Goal: Task Accomplishment & Management: Complete application form

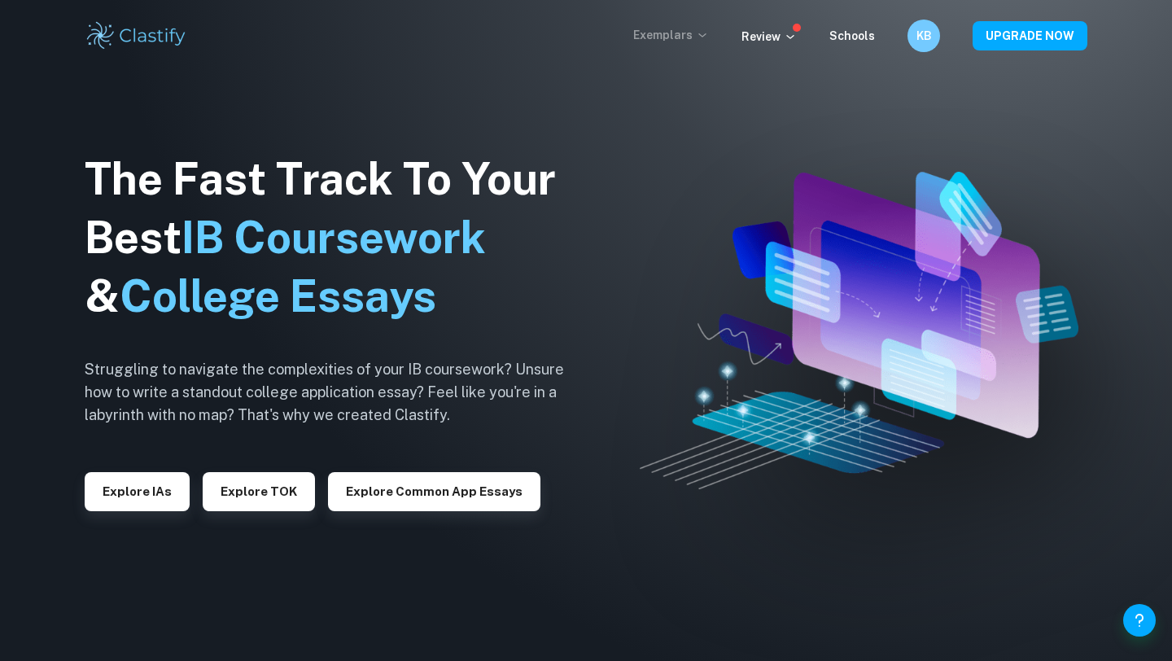
click at [679, 41] on p "Exemplars" at bounding box center [671, 35] width 76 height 18
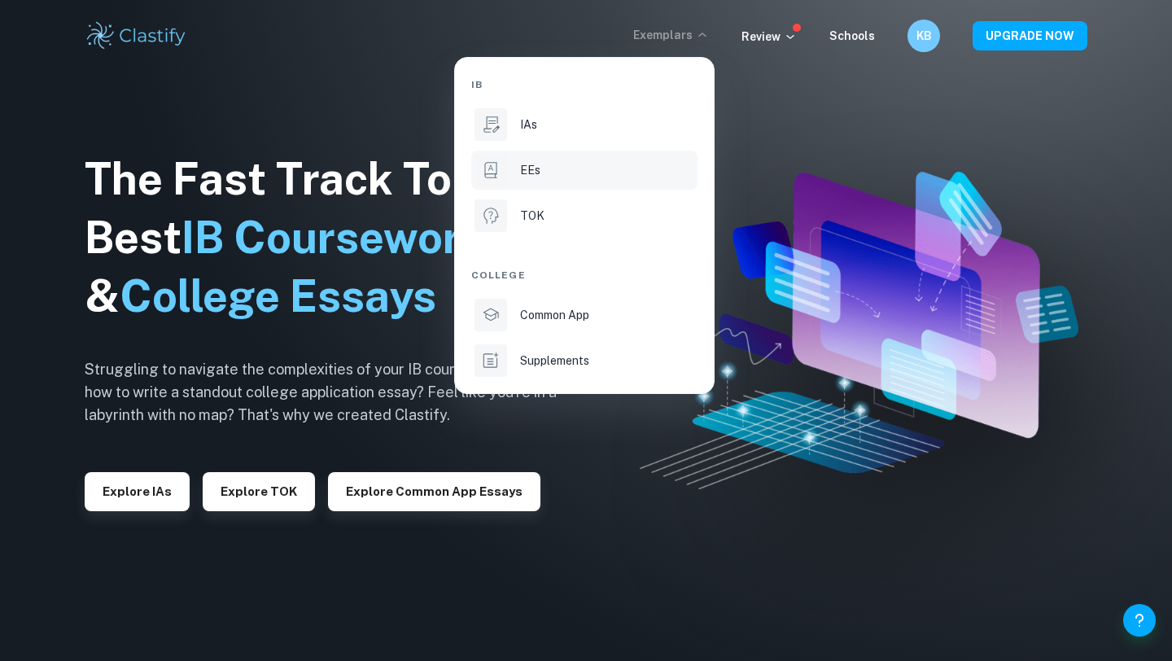
click at [549, 167] on div "EEs" at bounding box center [607, 170] width 174 height 18
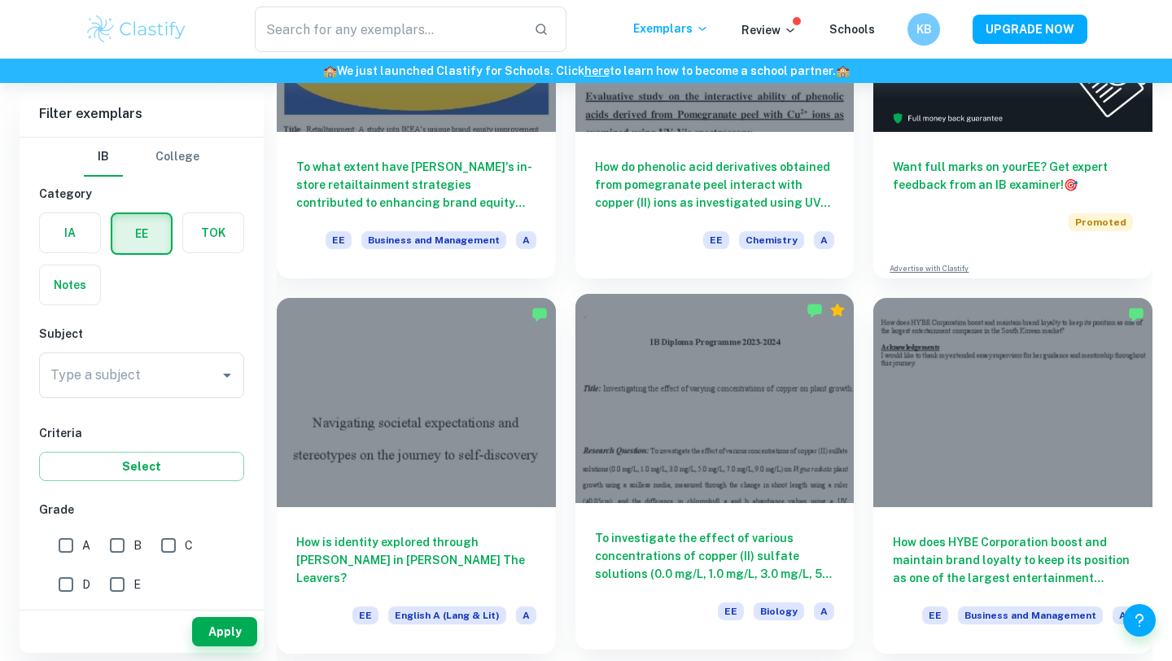
scroll to position [317, 0]
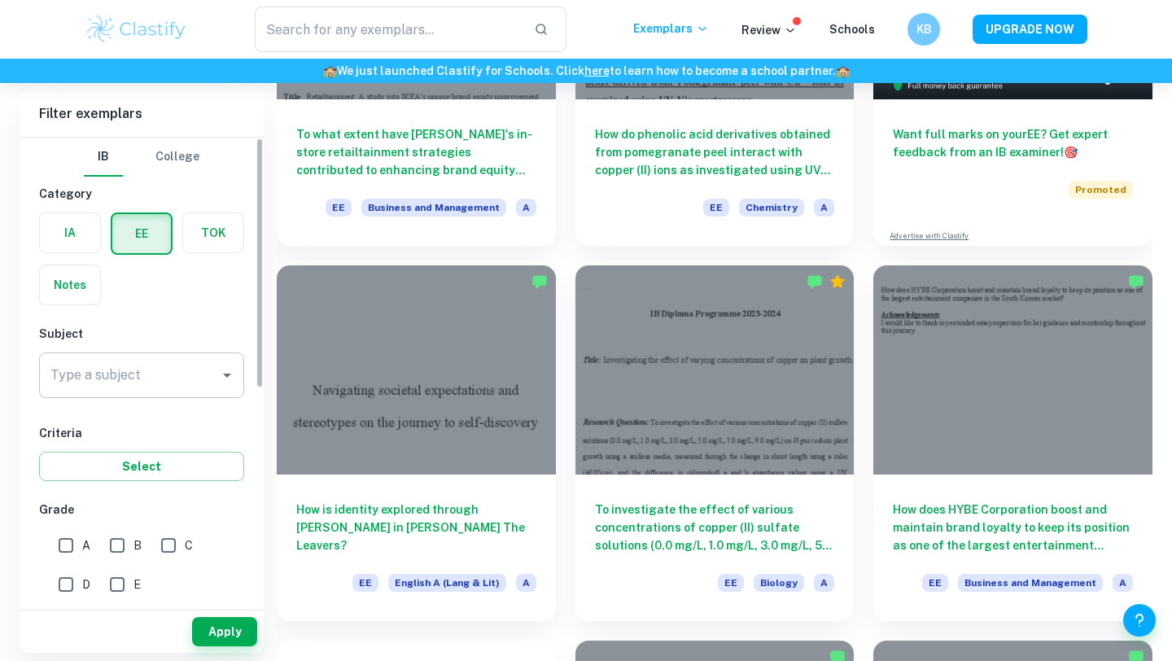
click at [173, 387] on input "Type a subject" at bounding box center [129, 375] width 166 height 31
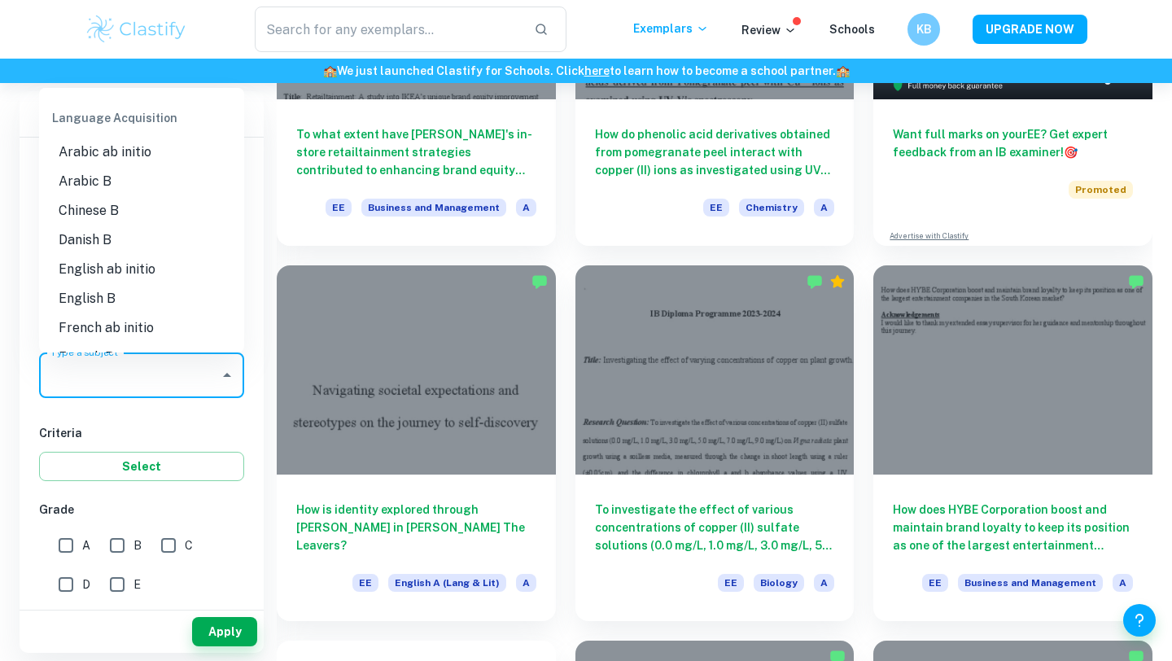
scroll to position [821, 0]
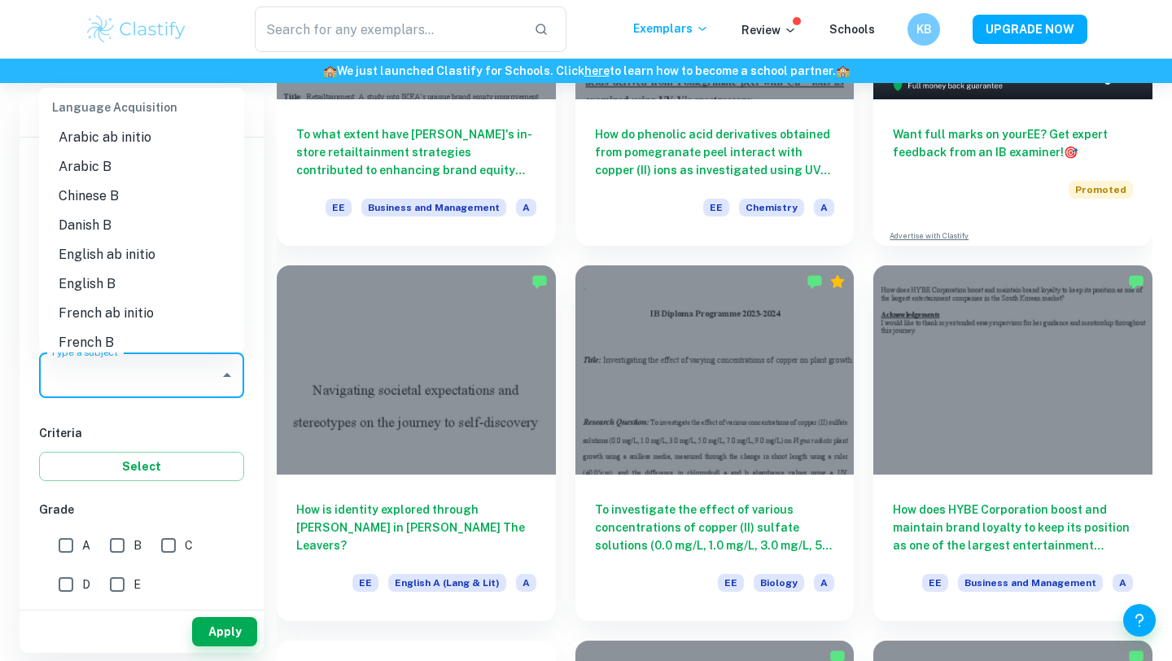
click at [125, 282] on li "English B" at bounding box center [141, 283] width 205 height 29
type input "English B"
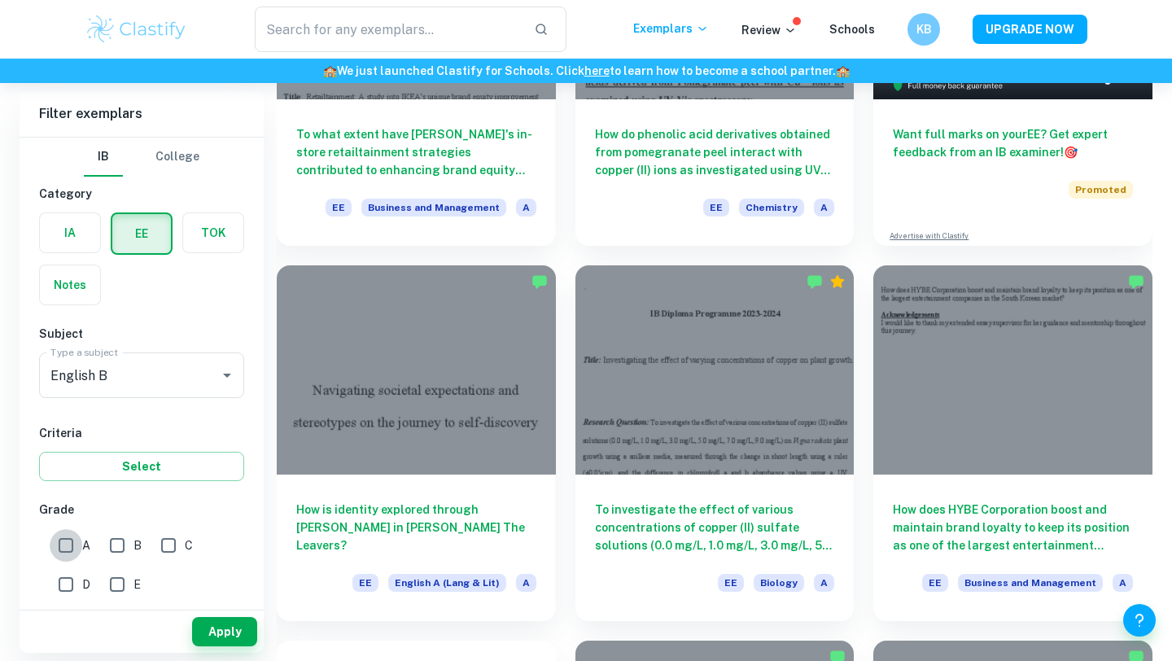
click at [54, 550] on input "A" at bounding box center [66, 545] width 33 height 33
checkbox input "true"
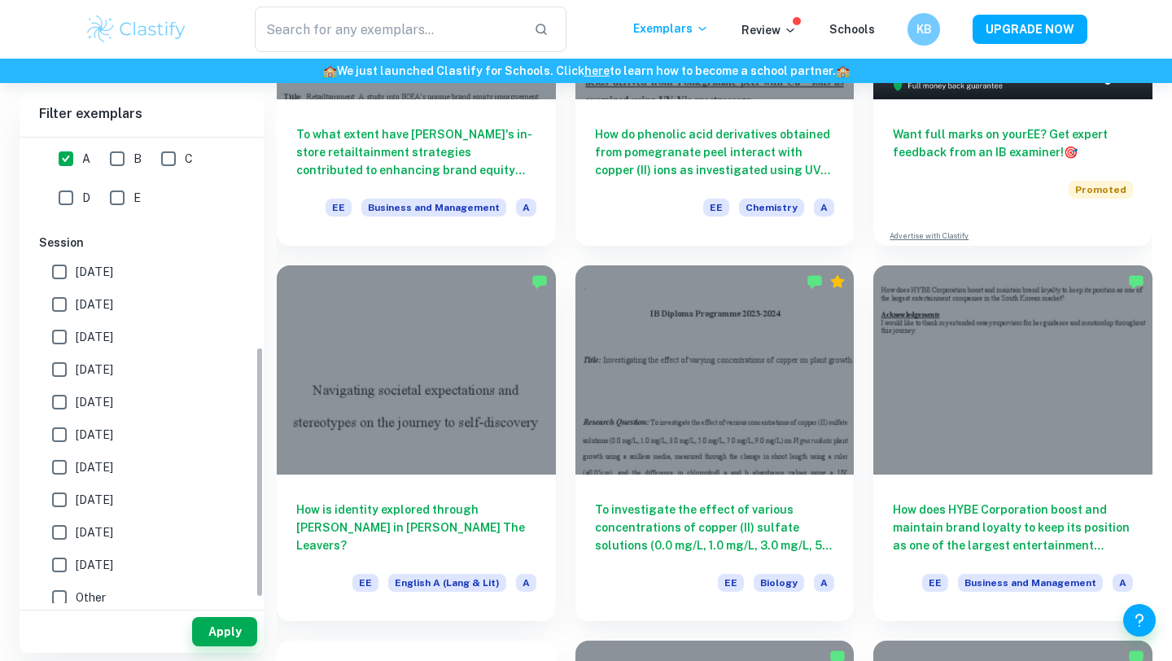
scroll to position [391, 0]
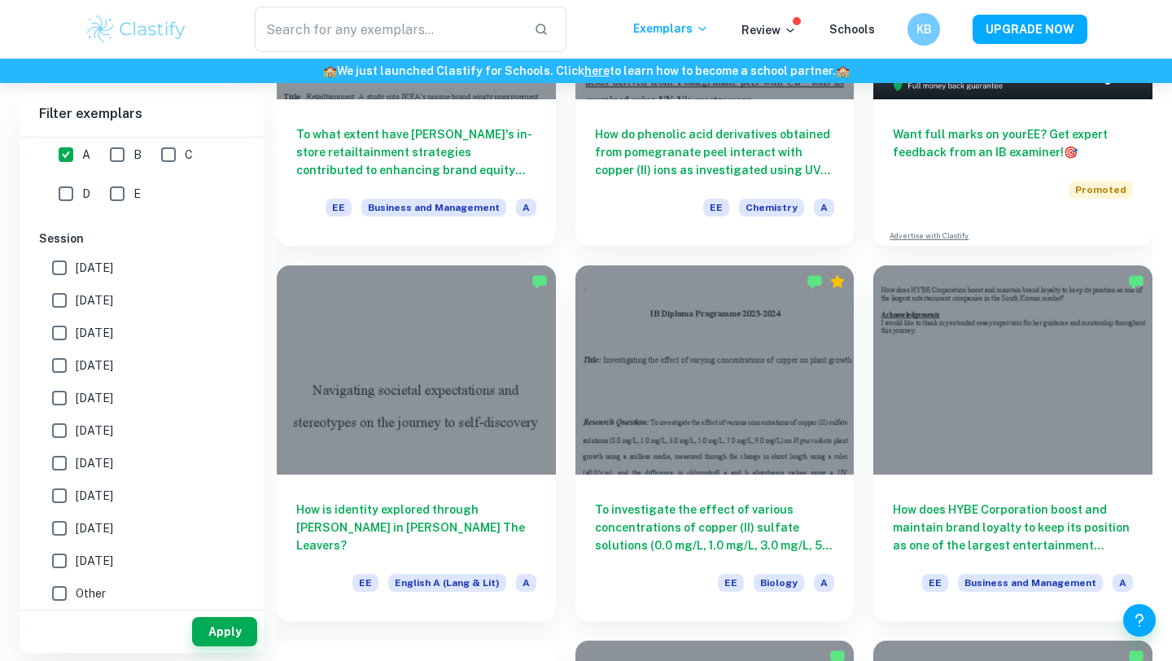
click at [225, 615] on div "Apply" at bounding box center [142, 632] width 244 height 42
click at [227, 627] on button "Apply" at bounding box center [224, 631] width 65 height 29
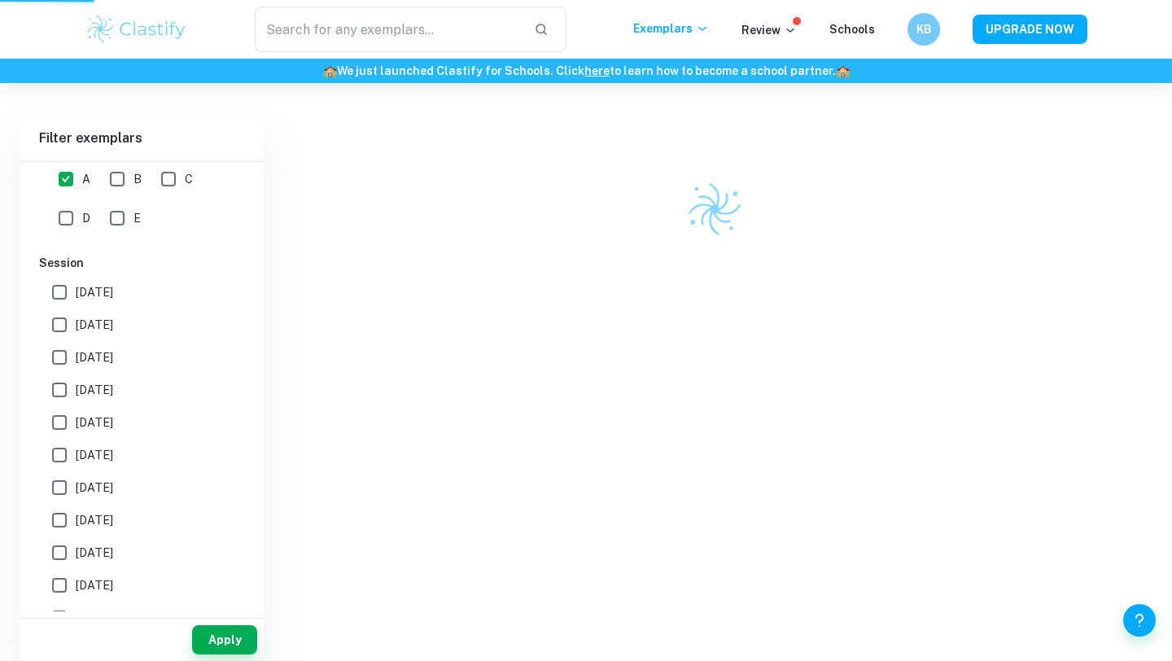
scroll to position [83, 0]
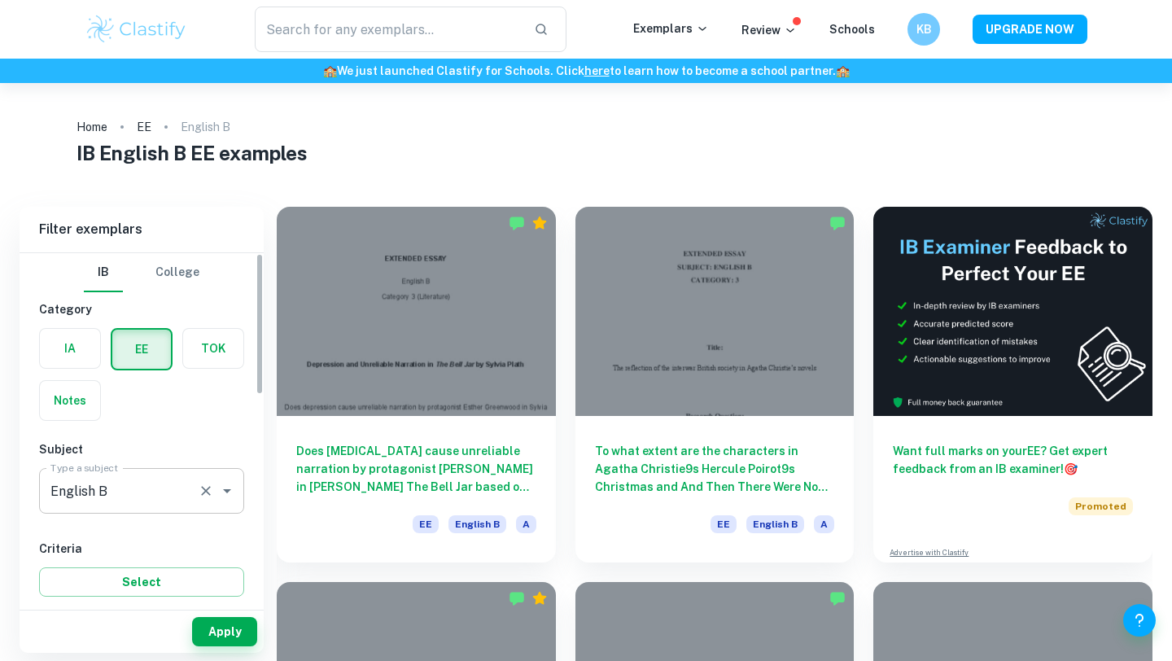
click at [157, 501] on input "English B" at bounding box center [118, 490] width 145 height 31
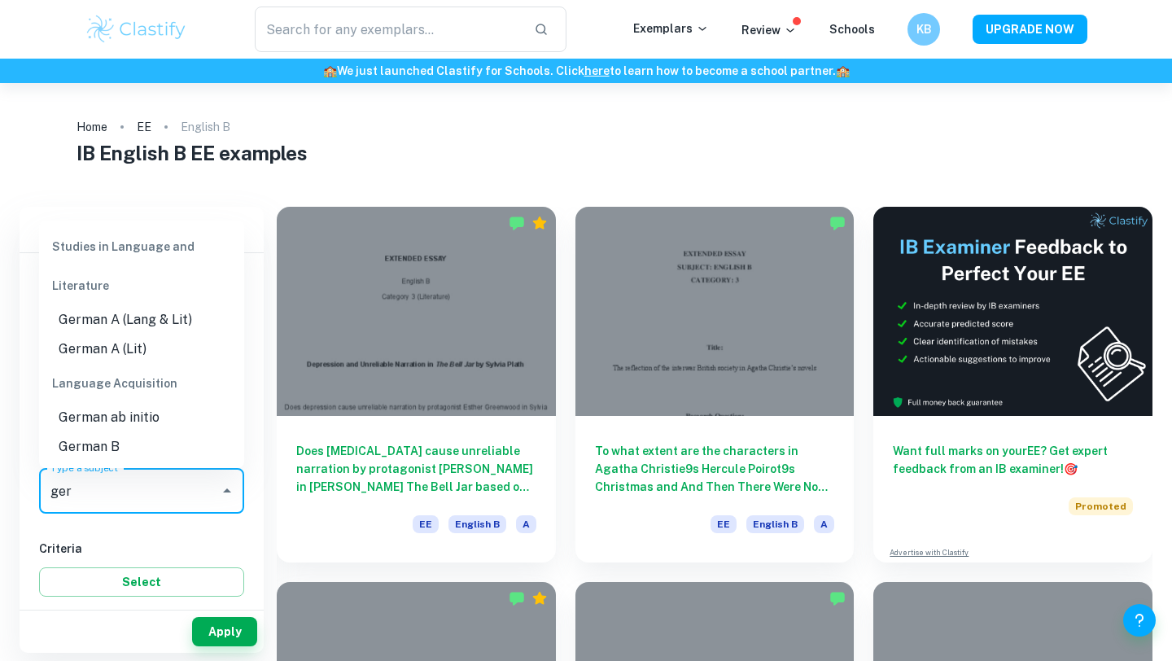
click at [119, 449] on li "German B" at bounding box center [141, 446] width 205 height 29
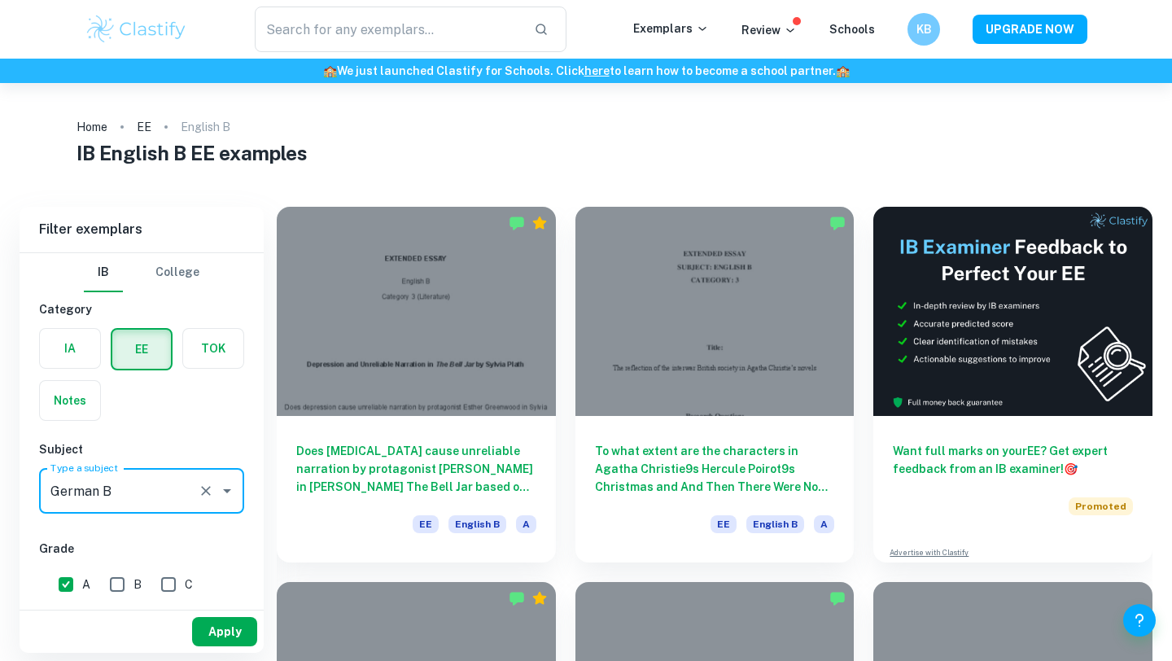
type input "German B"
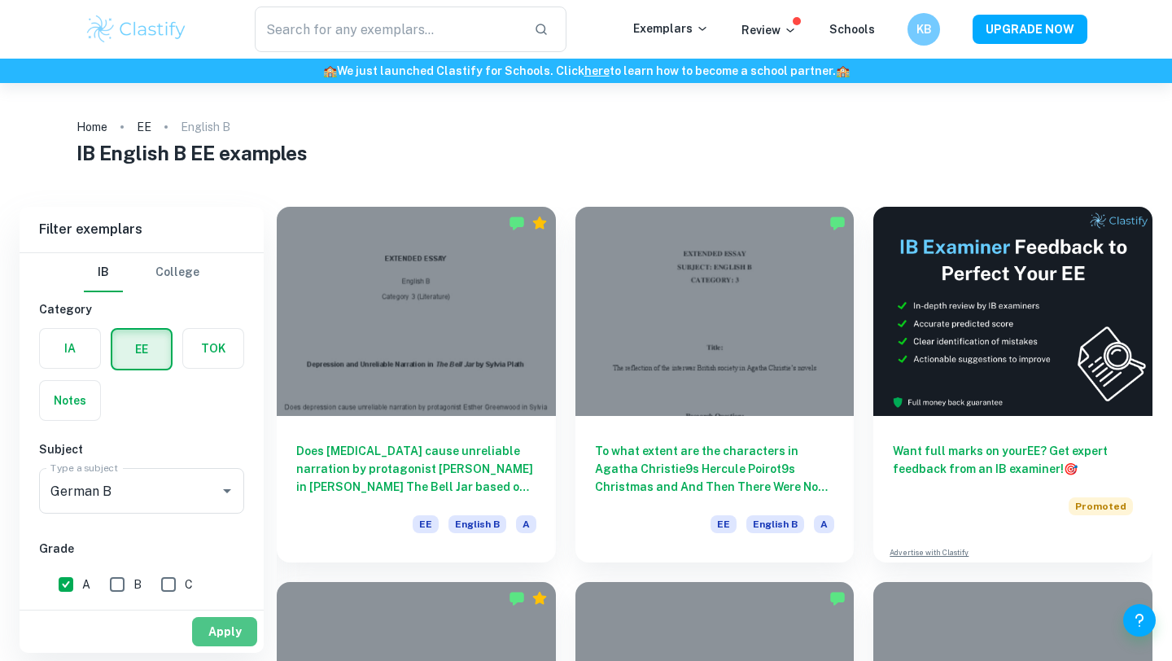
click at [217, 638] on button "Apply" at bounding box center [224, 631] width 65 height 29
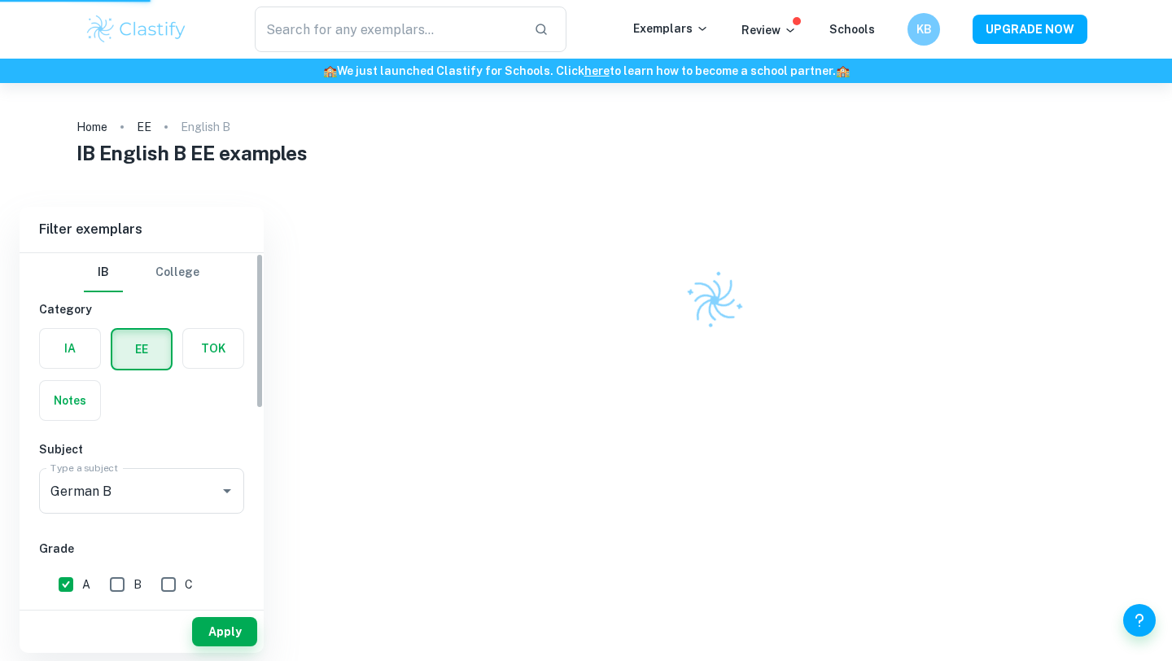
click at [64, 585] on input "A" at bounding box center [66, 584] width 33 height 33
checkbox input "false"
click at [229, 638] on button "Apply" at bounding box center [224, 631] width 65 height 29
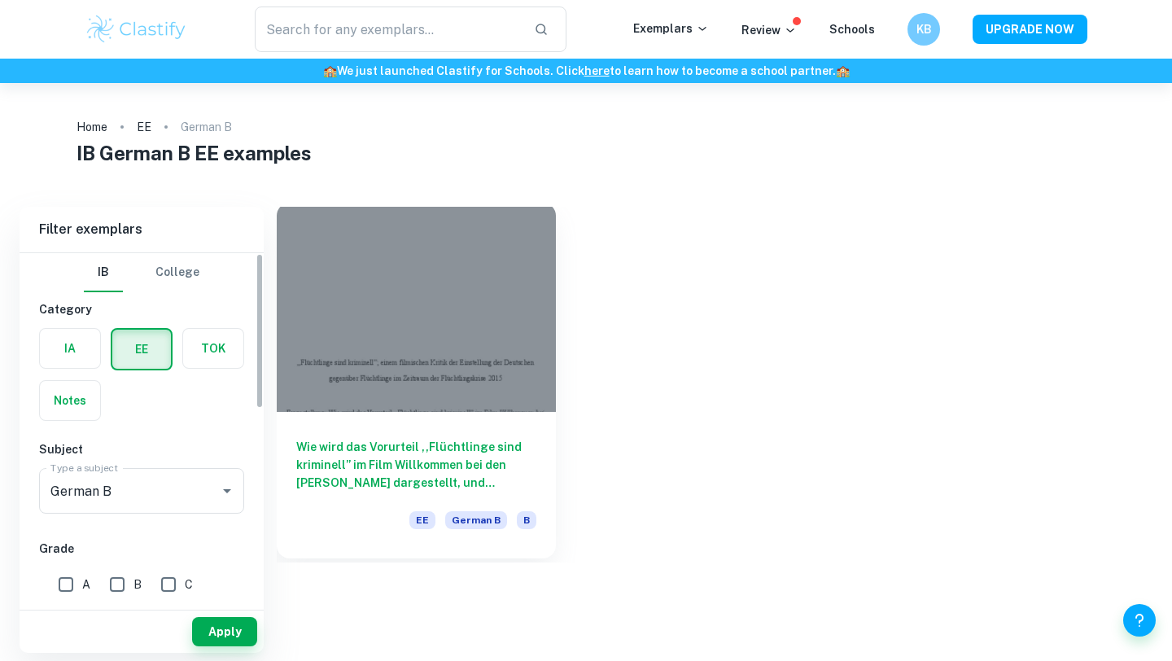
click at [450, 287] on div at bounding box center [416, 307] width 279 height 209
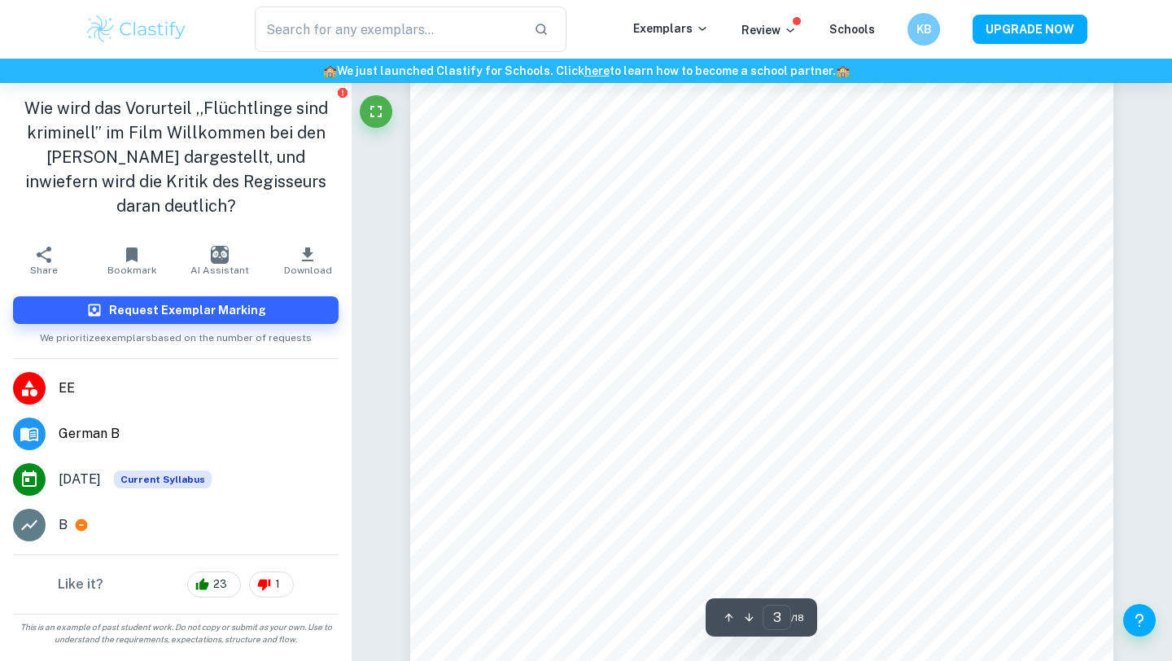
type input "2"
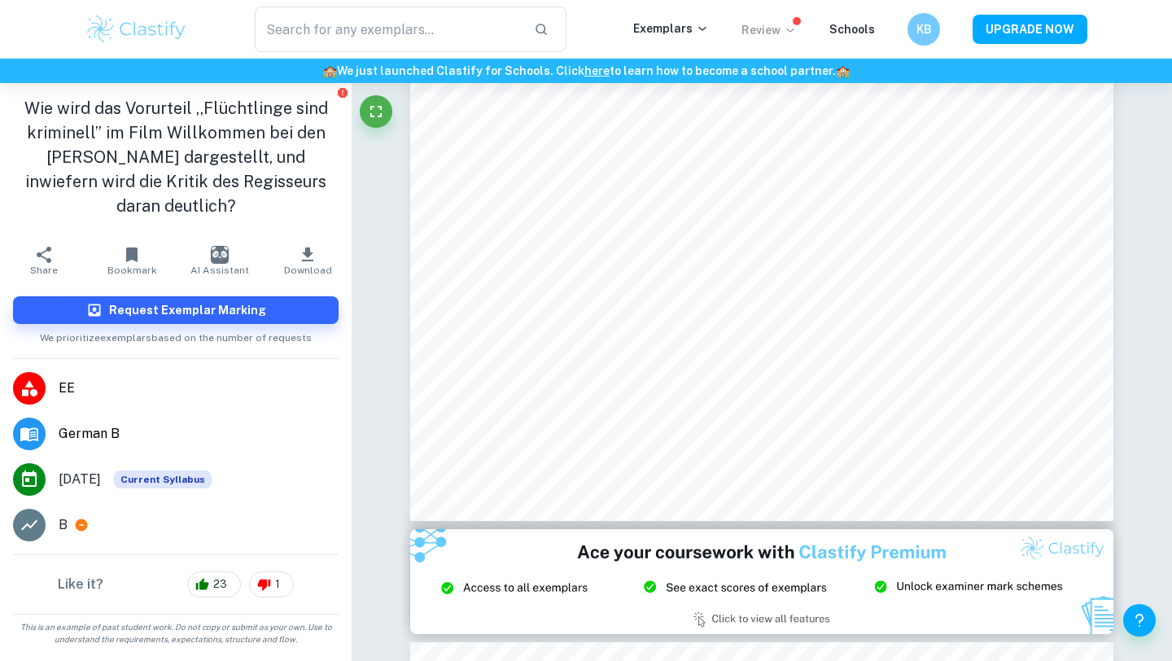
click at [772, 27] on p "Review" at bounding box center [769, 30] width 55 height 18
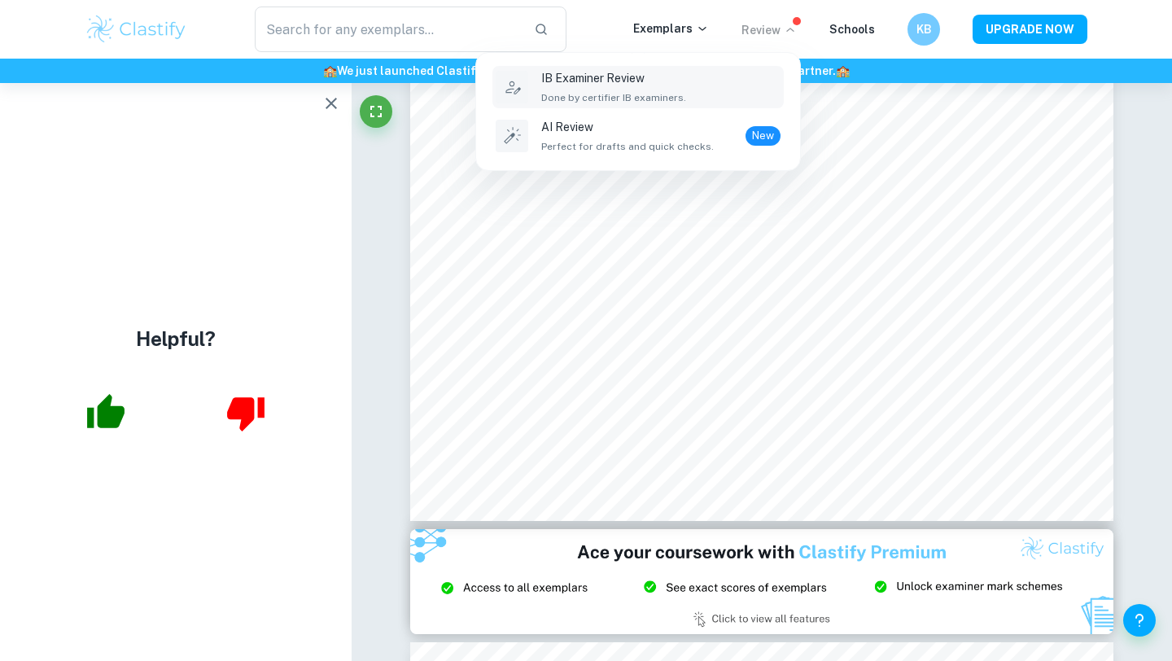
click at [676, 91] on span "Done by certifier IB examiners." at bounding box center [613, 97] width 145 height 15
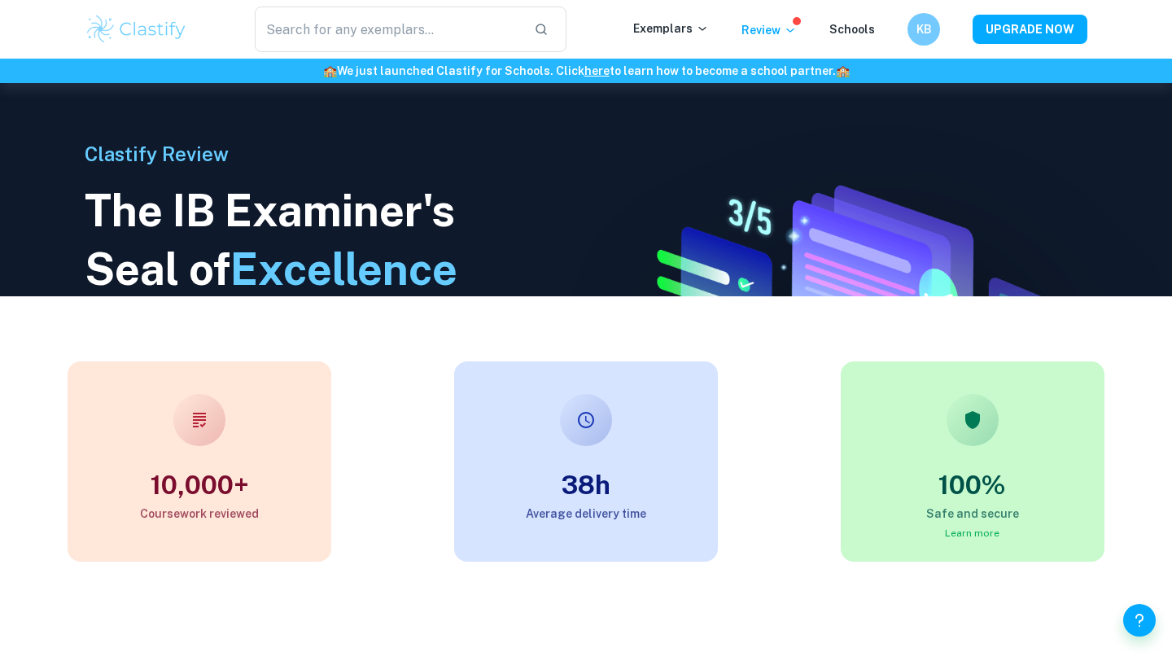
scroll to position [371, 0]
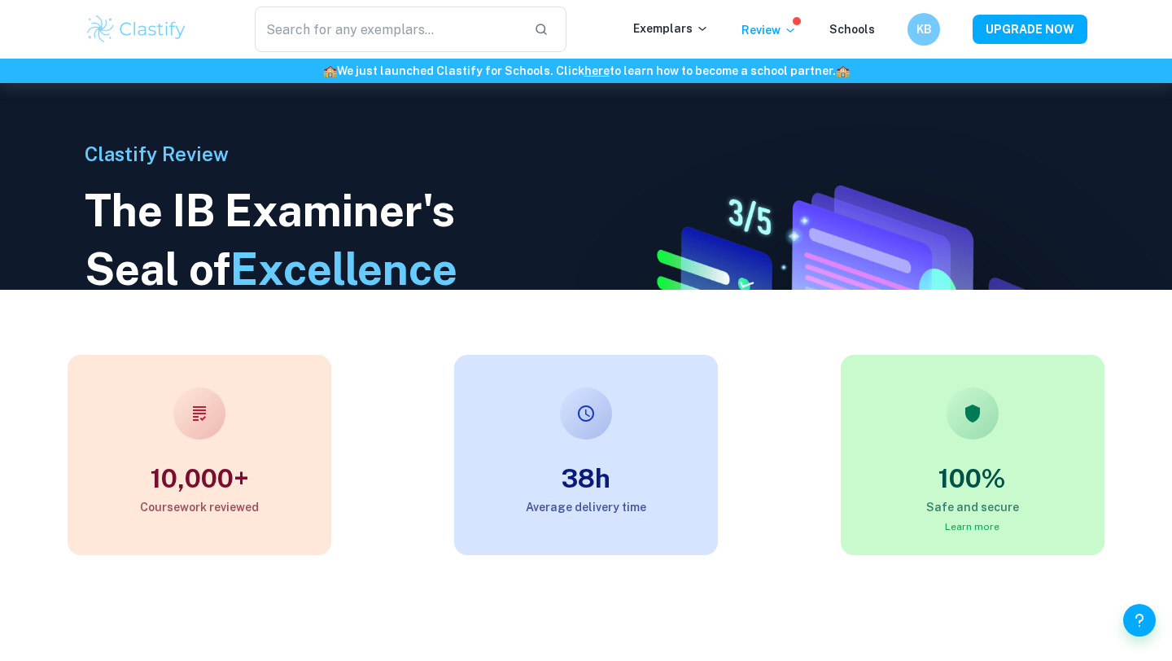
click at [278, 265] on span "Excellence" at bounding box center [343, 268] width 227 height 51
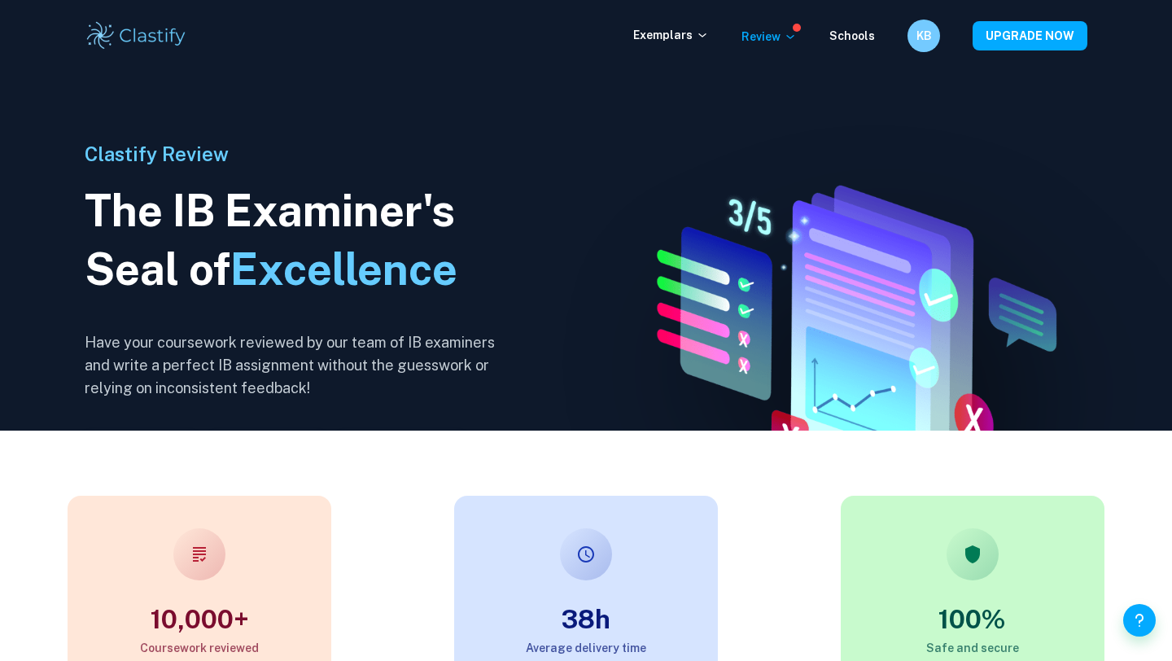
scroll to position [0, 0]
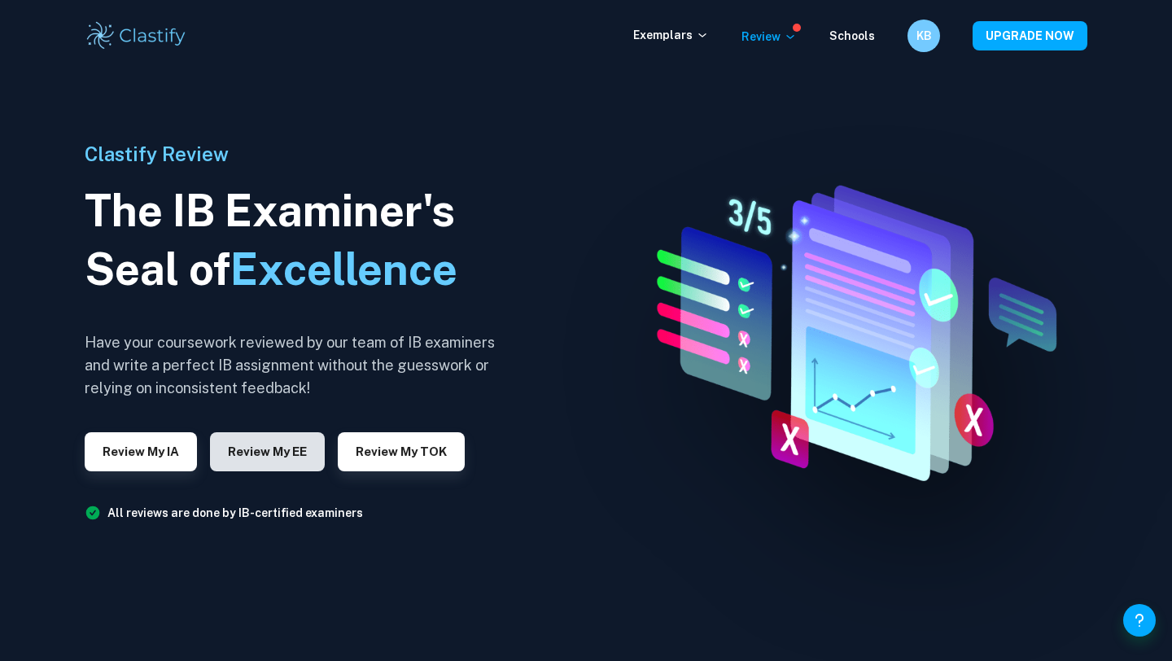
click at [282, 449] on button "Review my EE" at bounding box center [267, 451] width 115 height 39
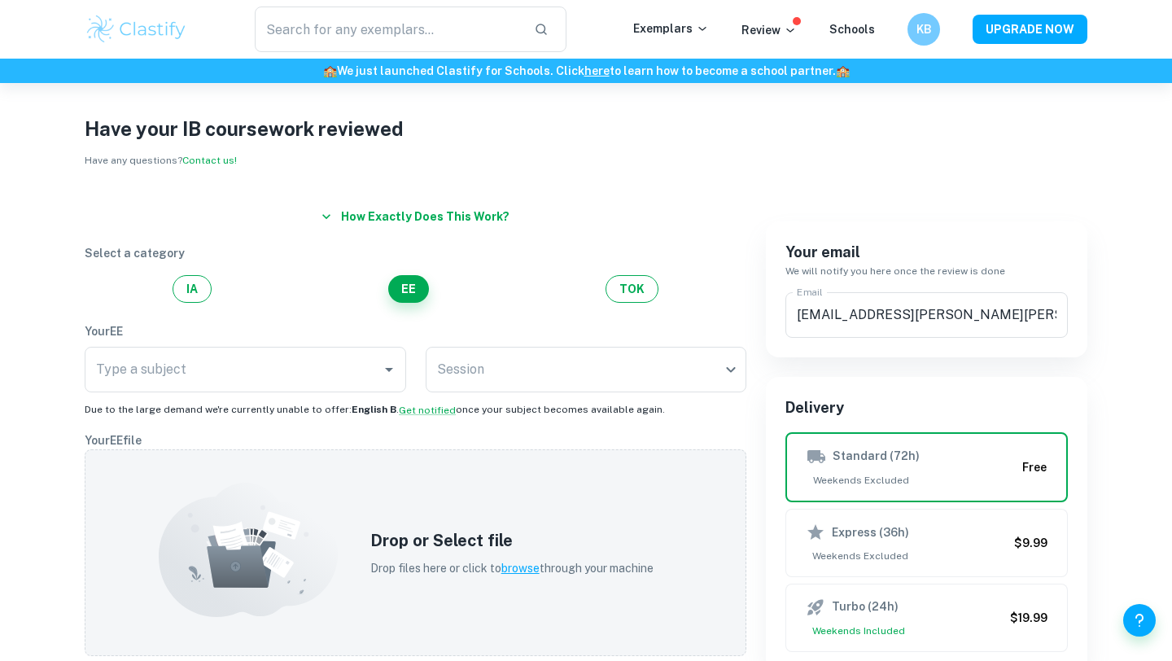
scroll to position [20, 0]
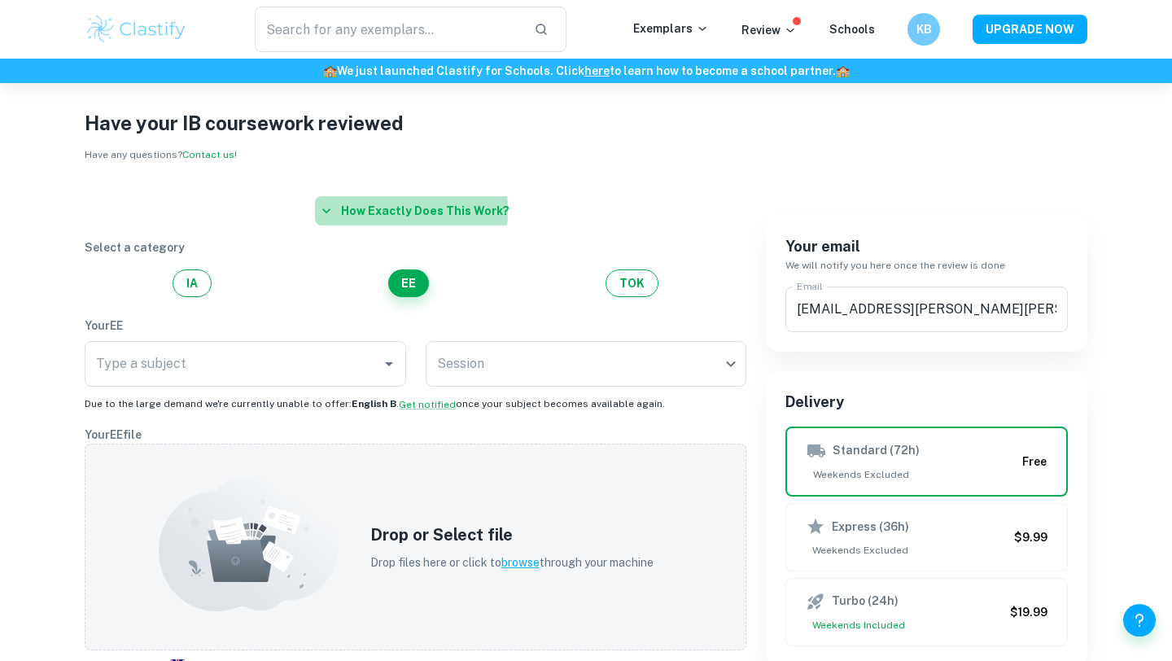
click at [342, 211] on button "How exactly does this work?" at bounding box center [415, 210] width 201 height 29
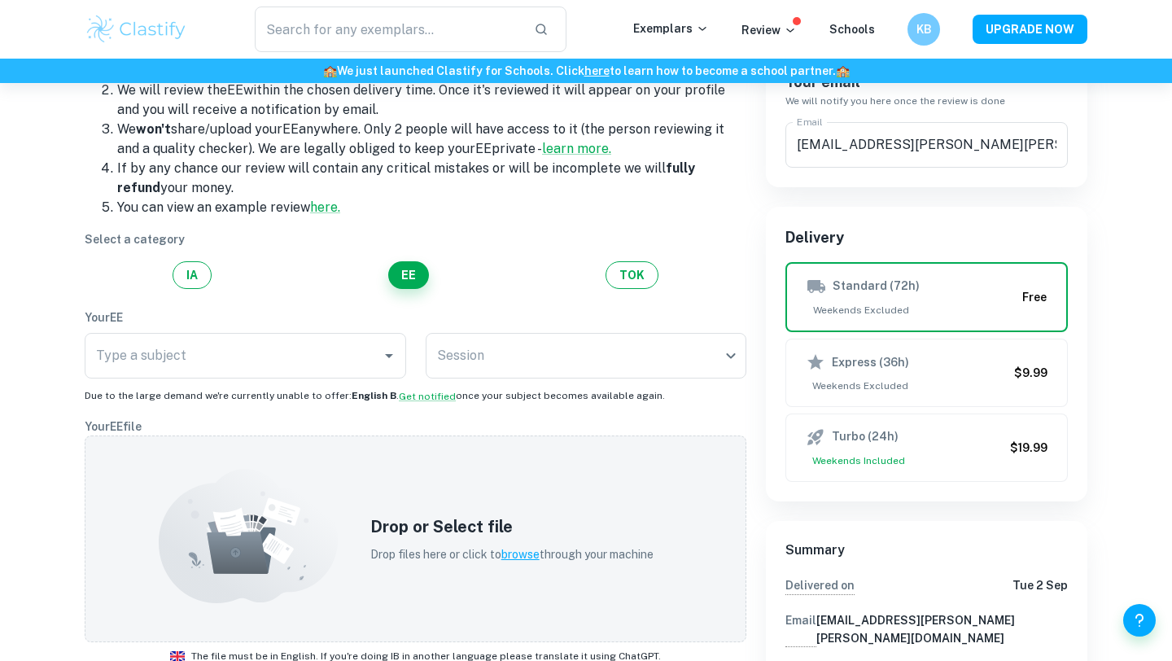
scroll to position [192, 0]
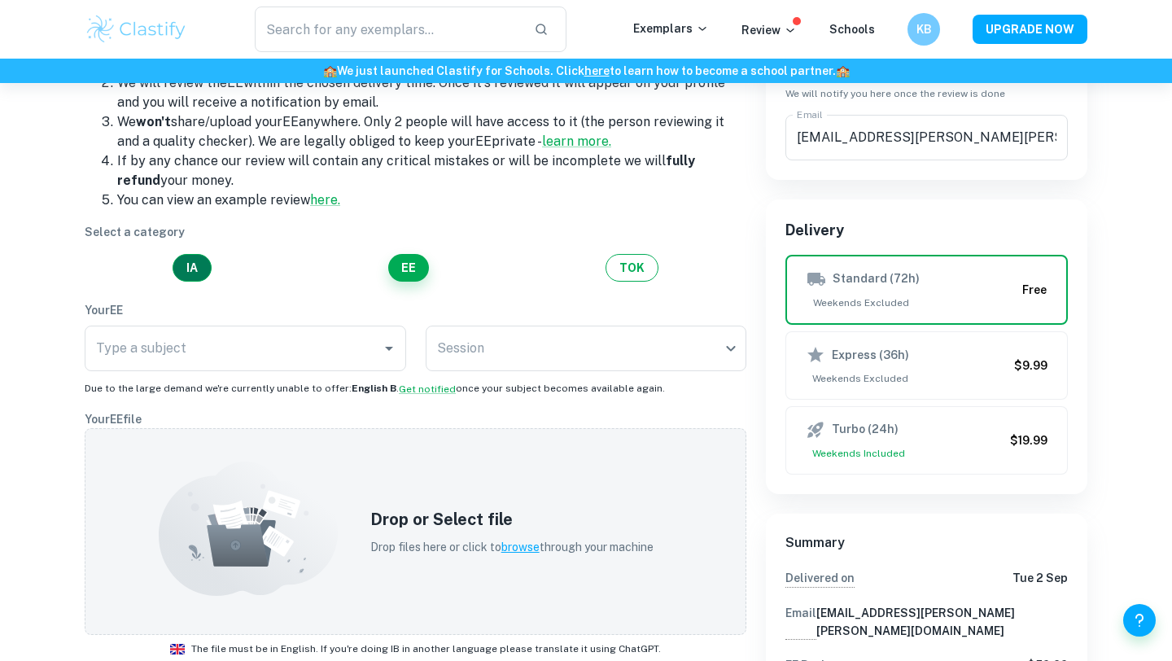
click at [186, 277] on button "IA" at bounding box center [192, 268] width 39 height 28
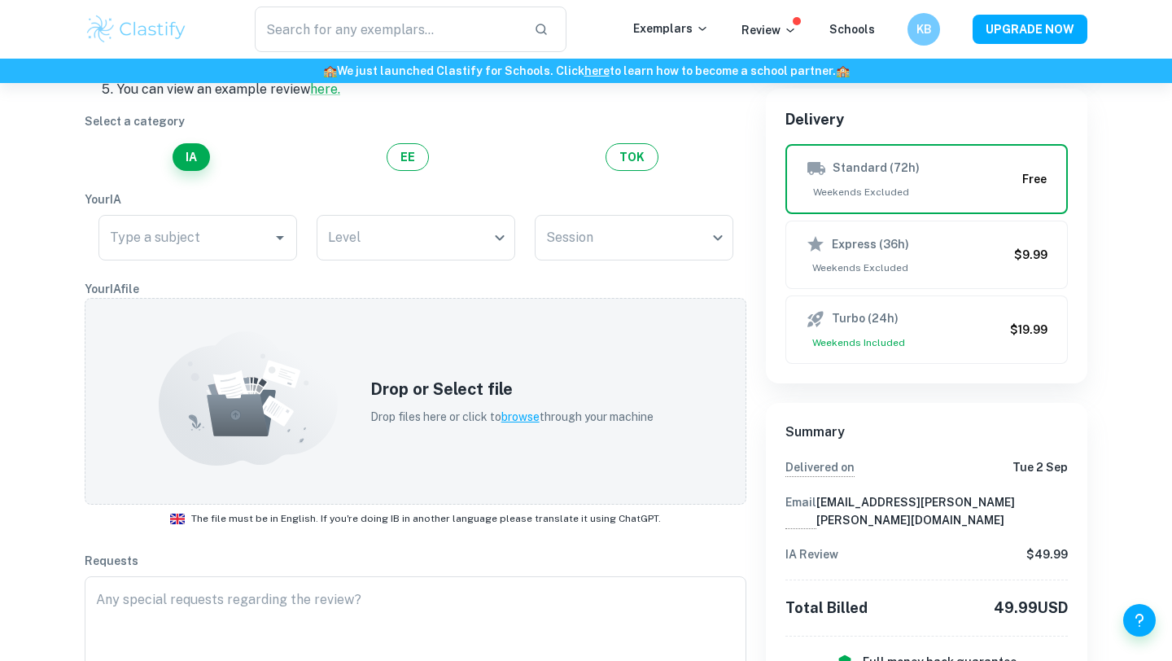
scroll to position [296, 0]
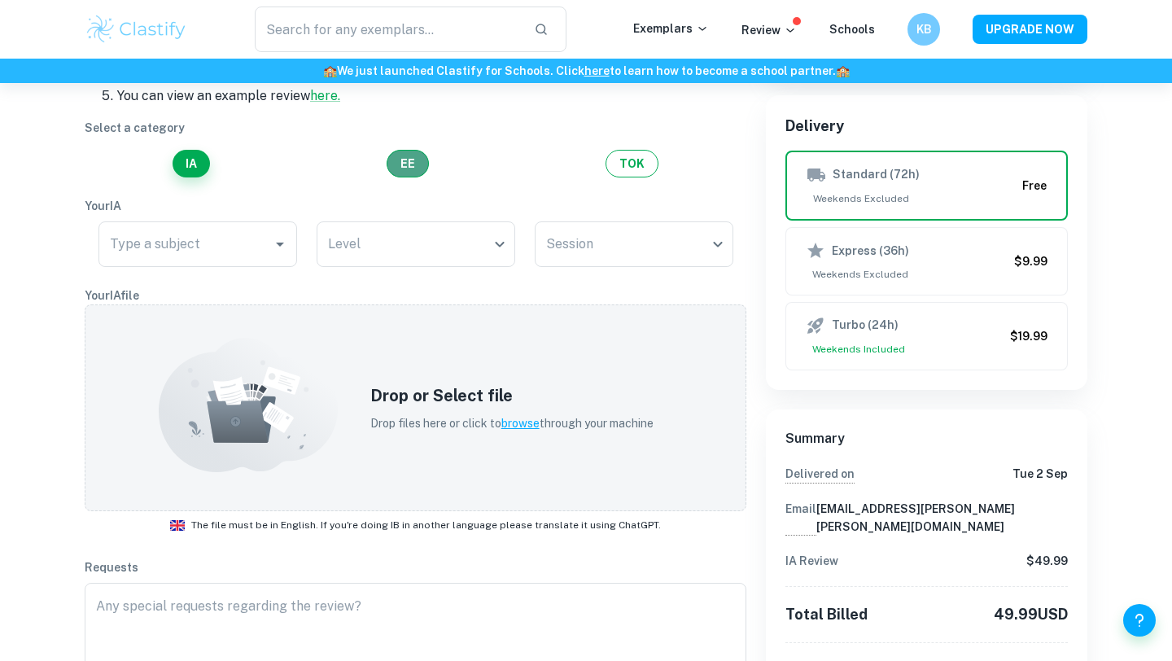
click at [405, 177] on button "EE" at bounding box center [408, 164] width 42 height 28
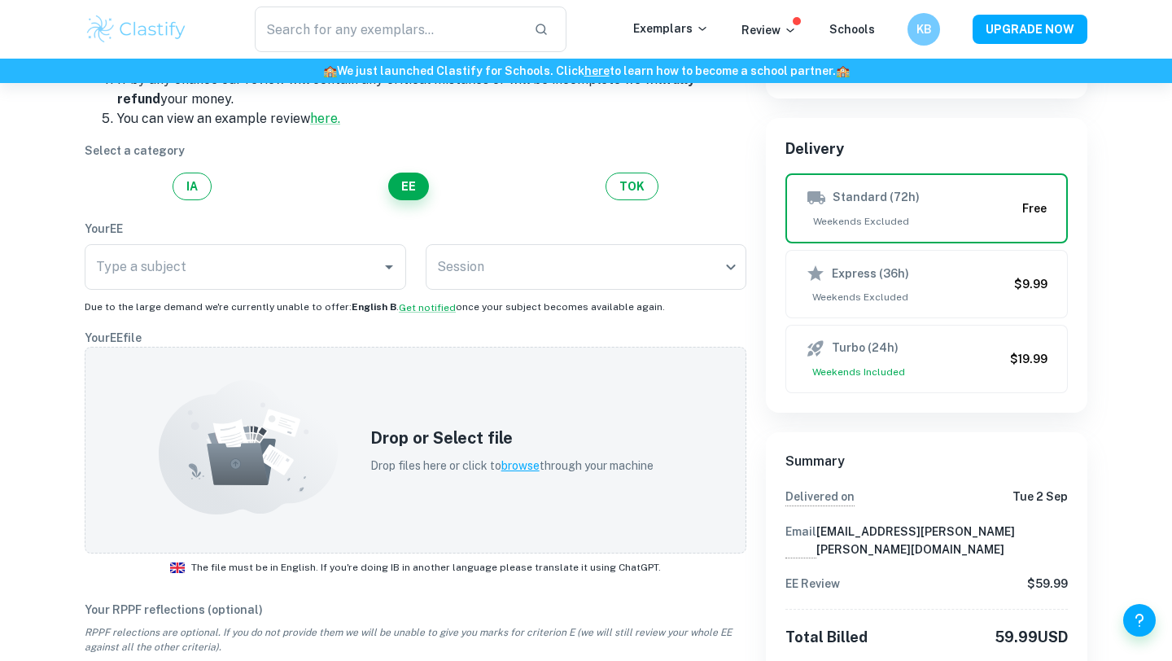
scroll to position [272, 0]
click at [185, 194] on button "IA" at bounding box center [192, 188] width 39 height 28
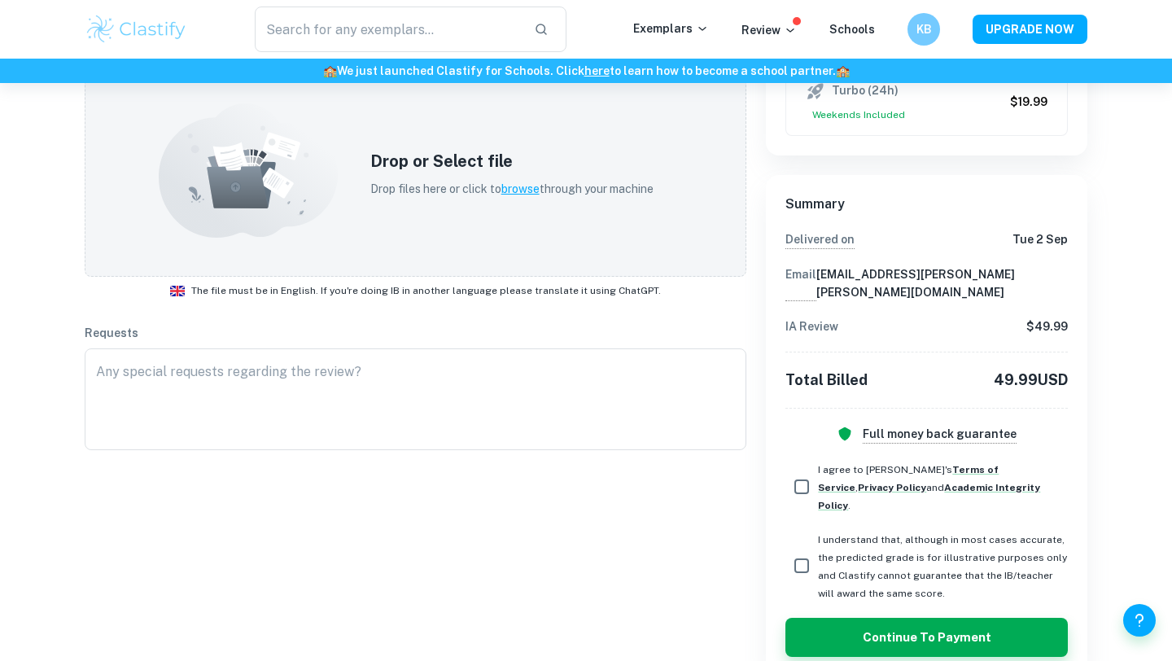
scroll to position [0, 0]
